Goal: Find specific page/section: Find specific page/section

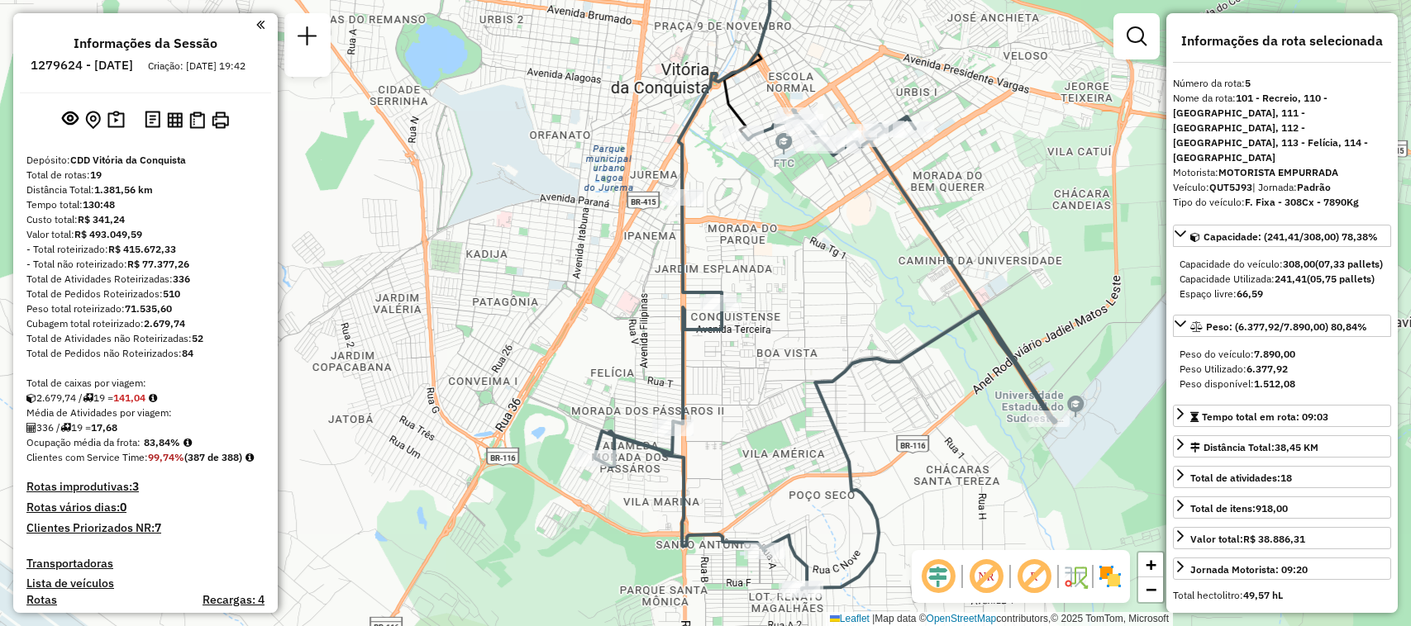
select select "**********"
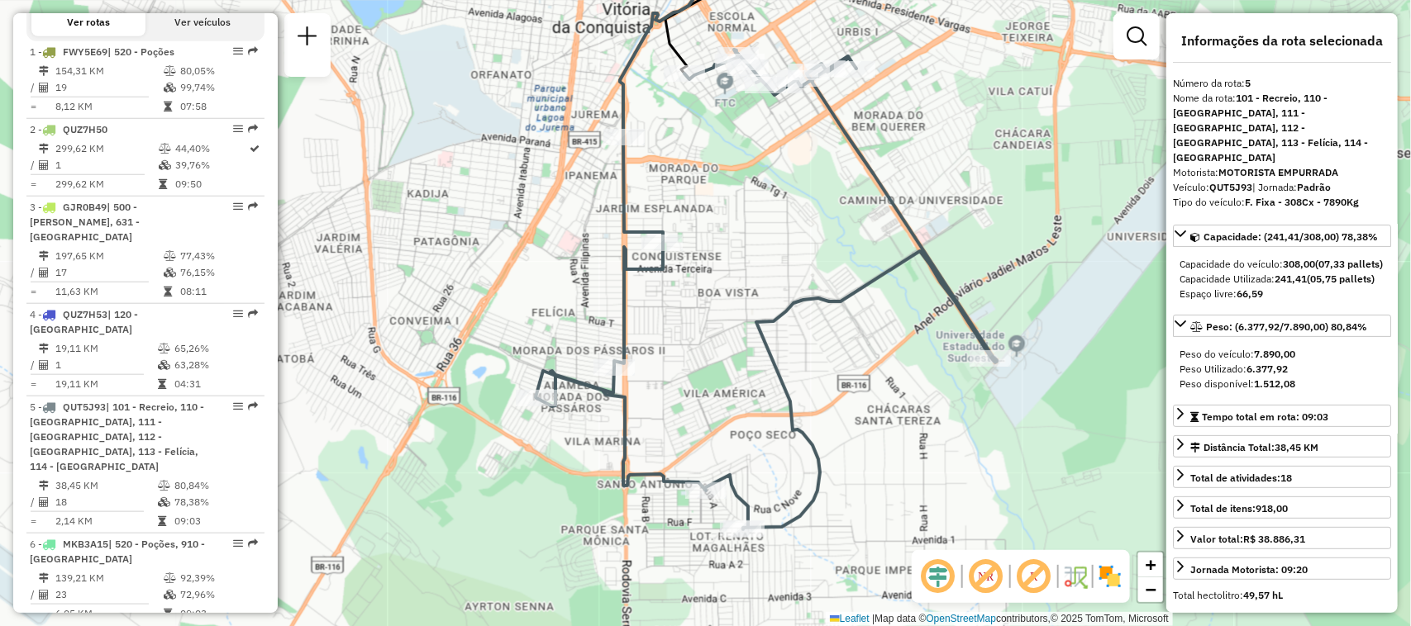
drag, startPoint x: 635, startPoint y: 409, endPoint x: 612, endPoint y: 314, distance: 97.6
click at [612, 314] on div "Janela de atendimento Grade de atendimento Capacidade Transportadoras Veículos …" at bounding box center [705, 313] width 1411 height 626
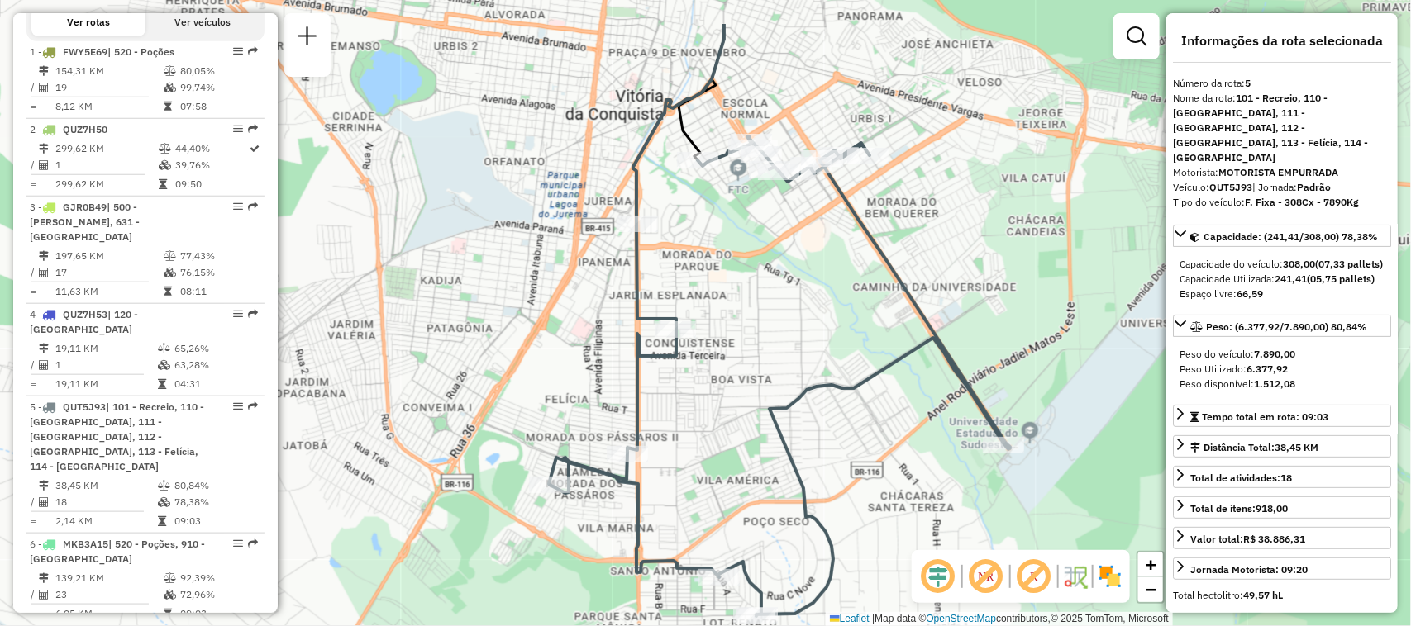
drag, startPoint x: 919, startPoint y: 242, endPoint x: 932, endPoint y: 329, distance: 87.8
click at [932, 329] on icon at bounding box center [779, 376] width 461 height 480
click at [865, 302] on div "Janela de atendimento Grade de atendimento Capacidade Transportadoras Veículos …" at bounding box center [705, 313] width 1411 height 626
